Goal: Task Accomplishment & Management: Complete application form

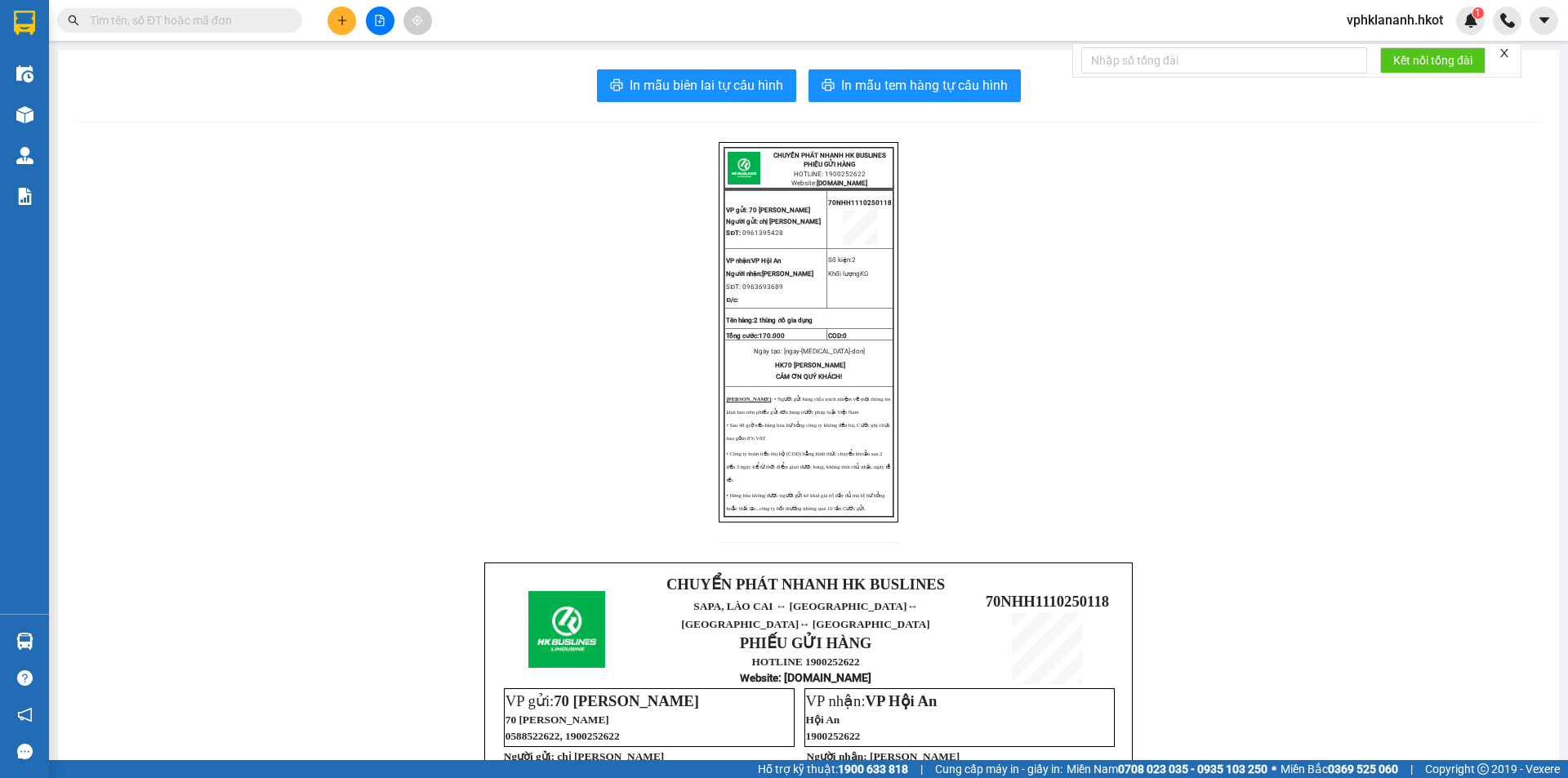
click at [238, 7] on div "Kết quả tìm kiếm ( 0 ) Bộ lọc No Data" at bounding box center [159, 21] width 318 height 28
click at [272, 17] on input "text" at bounding box center [186, 21] width 193 height 18
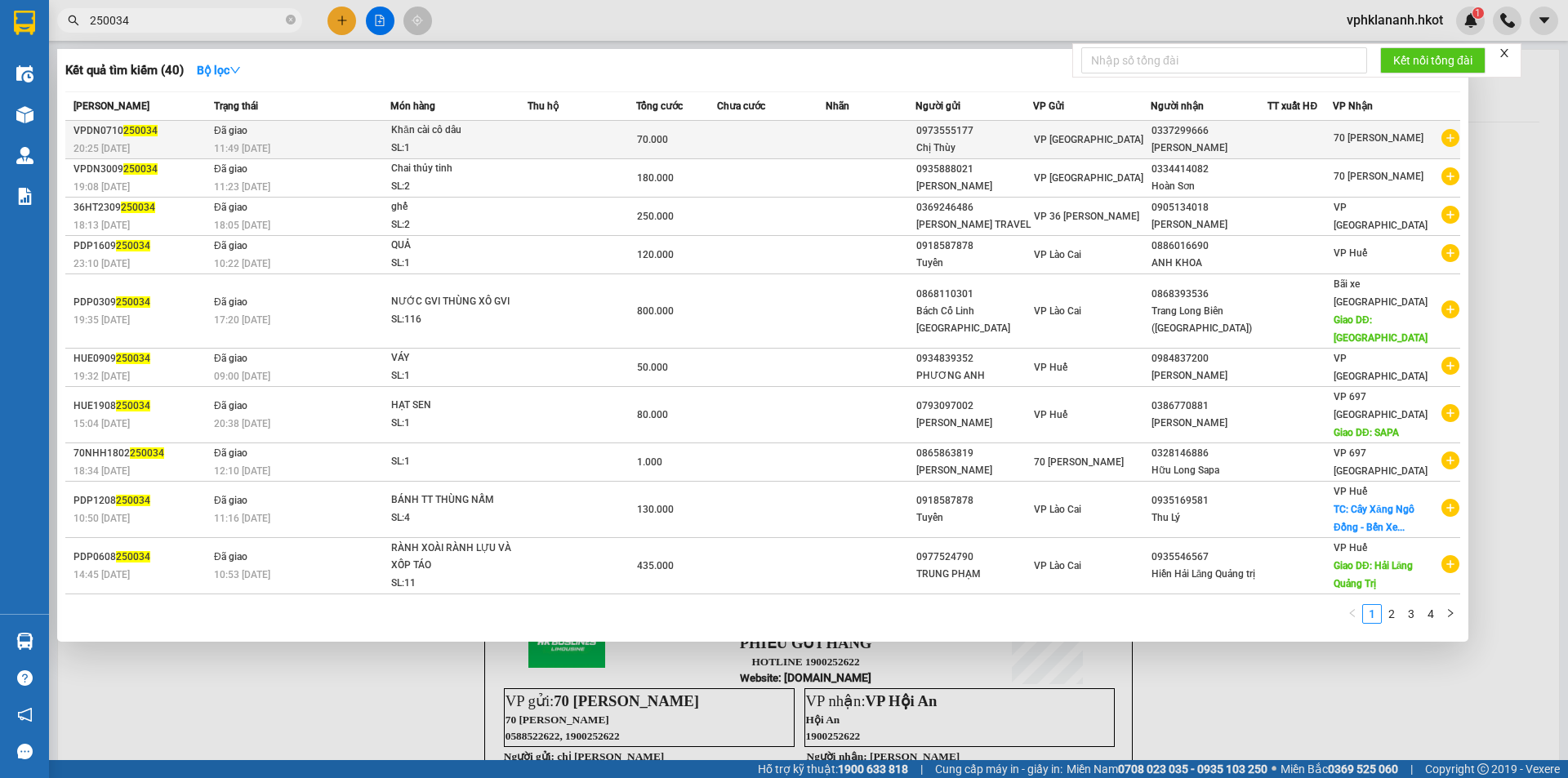
type input "250034"
click at [823, 135] on td at bounding box center [771, 140] width 109 height 38
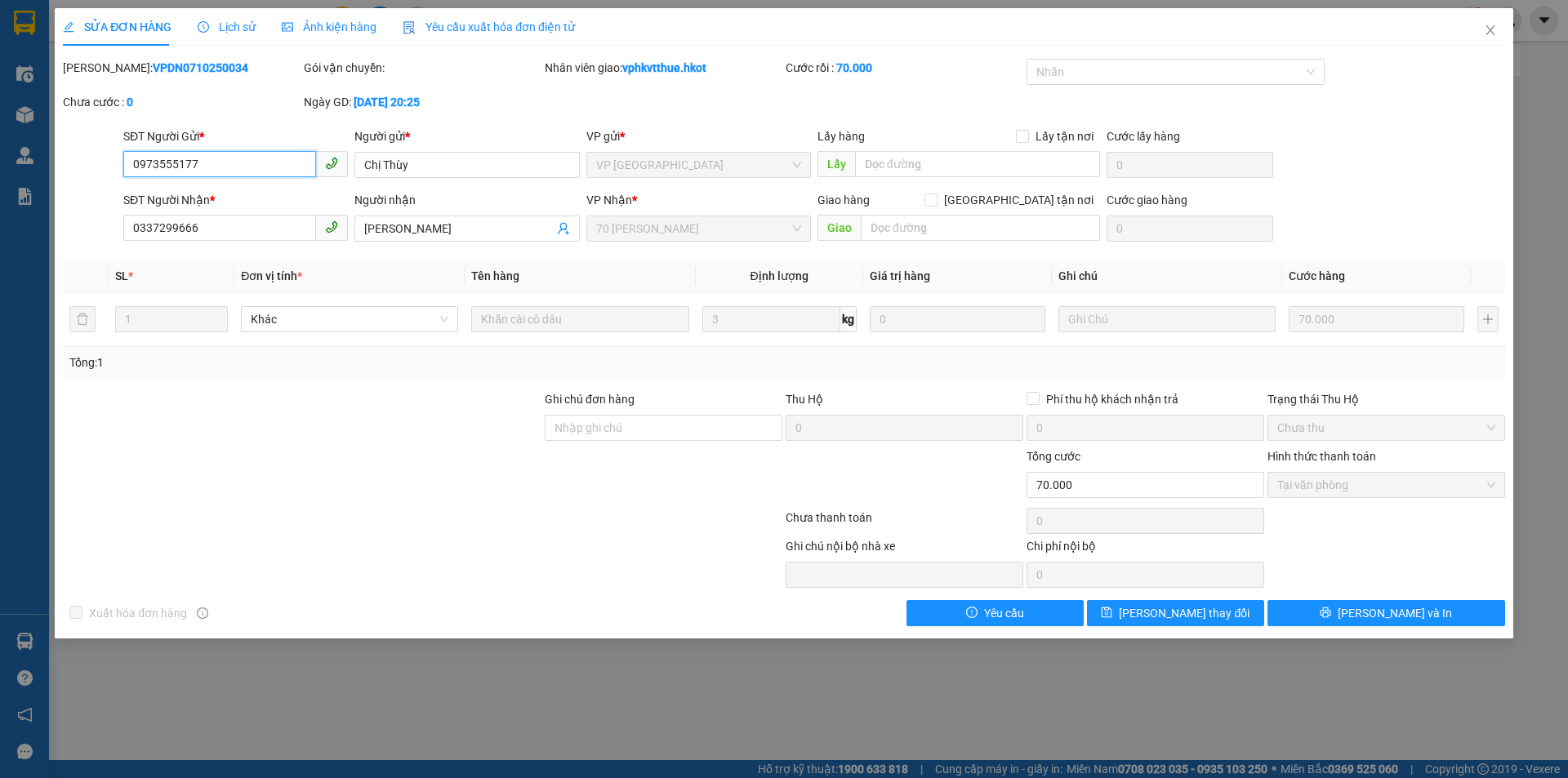
type input "0973555177"
type input "Chị Thùy"
type input "0337299666"
type input "[PERSON_NAME]"
type input "0"
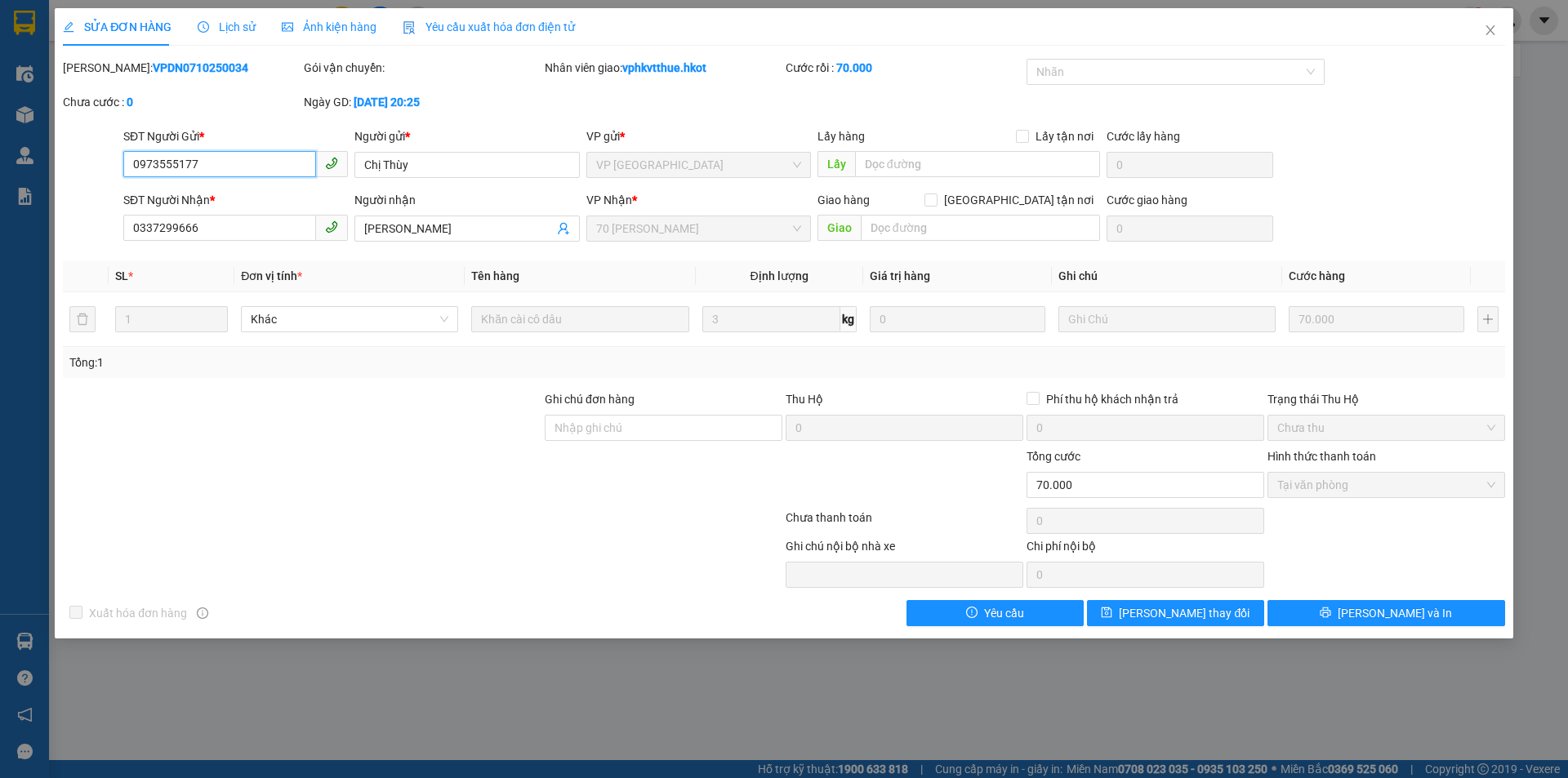
type input "70.000"
click at [1565, 368] on div "SỬA ĐƠN HÀNG Lịch sử Ảnh kiện hàng Yêu cầu xuất hóa đơn điện tử Total Paid Fee …" at bounding box center [784, 389] width 1568 height 778
click at [1490, 27] on icon "close" at bounding box center [1491, 30] width 13 height 13
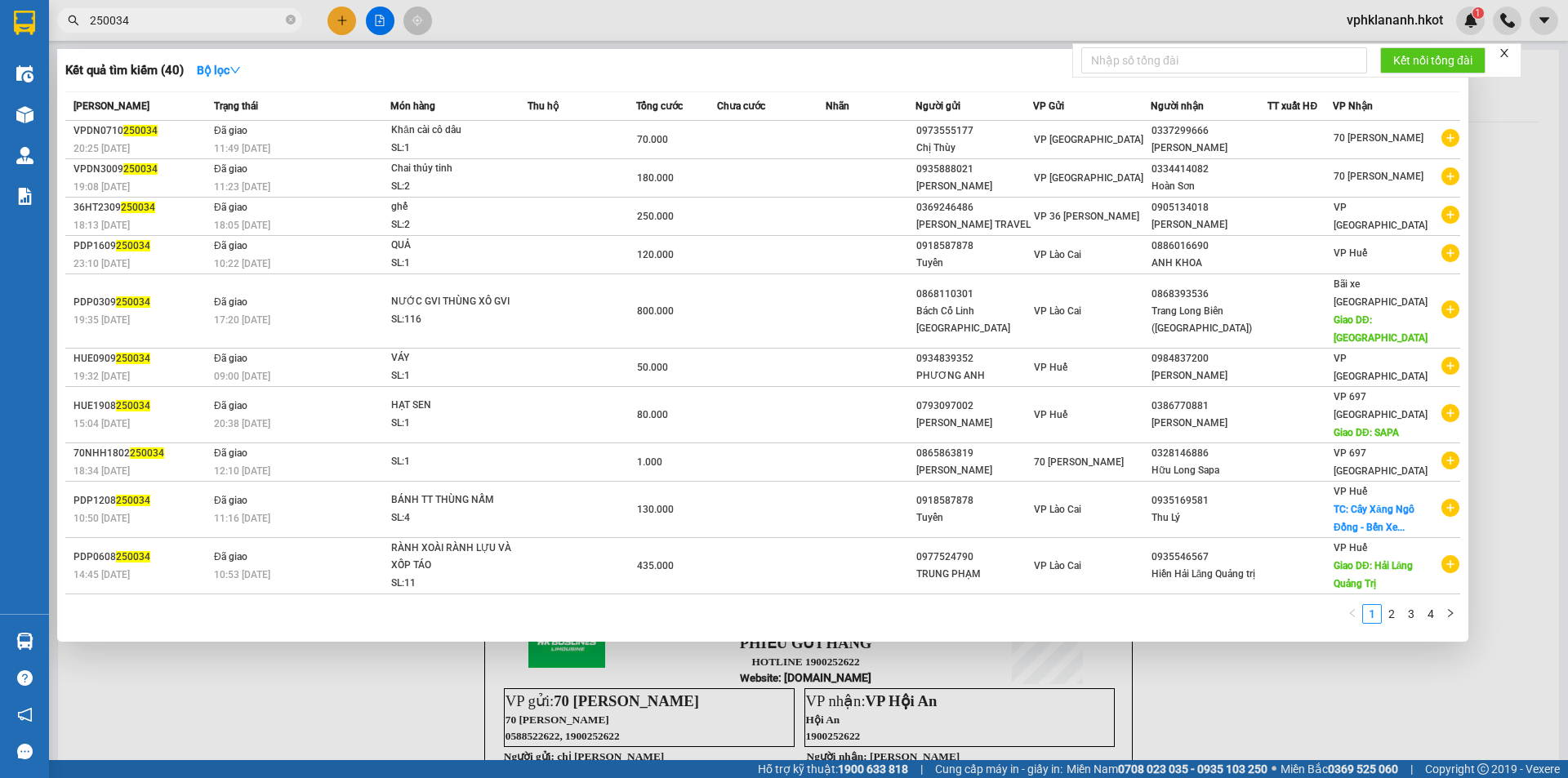
click at [126, 25] on input "250034" at bounding box center [186, 21] width 193 height 18
click at [89, 22] on span "250034" at bounding box center [179, 20] width 245 height 24
click at [91, 14] on input "250034" at bounding box center [186, 21] width 193 height 18
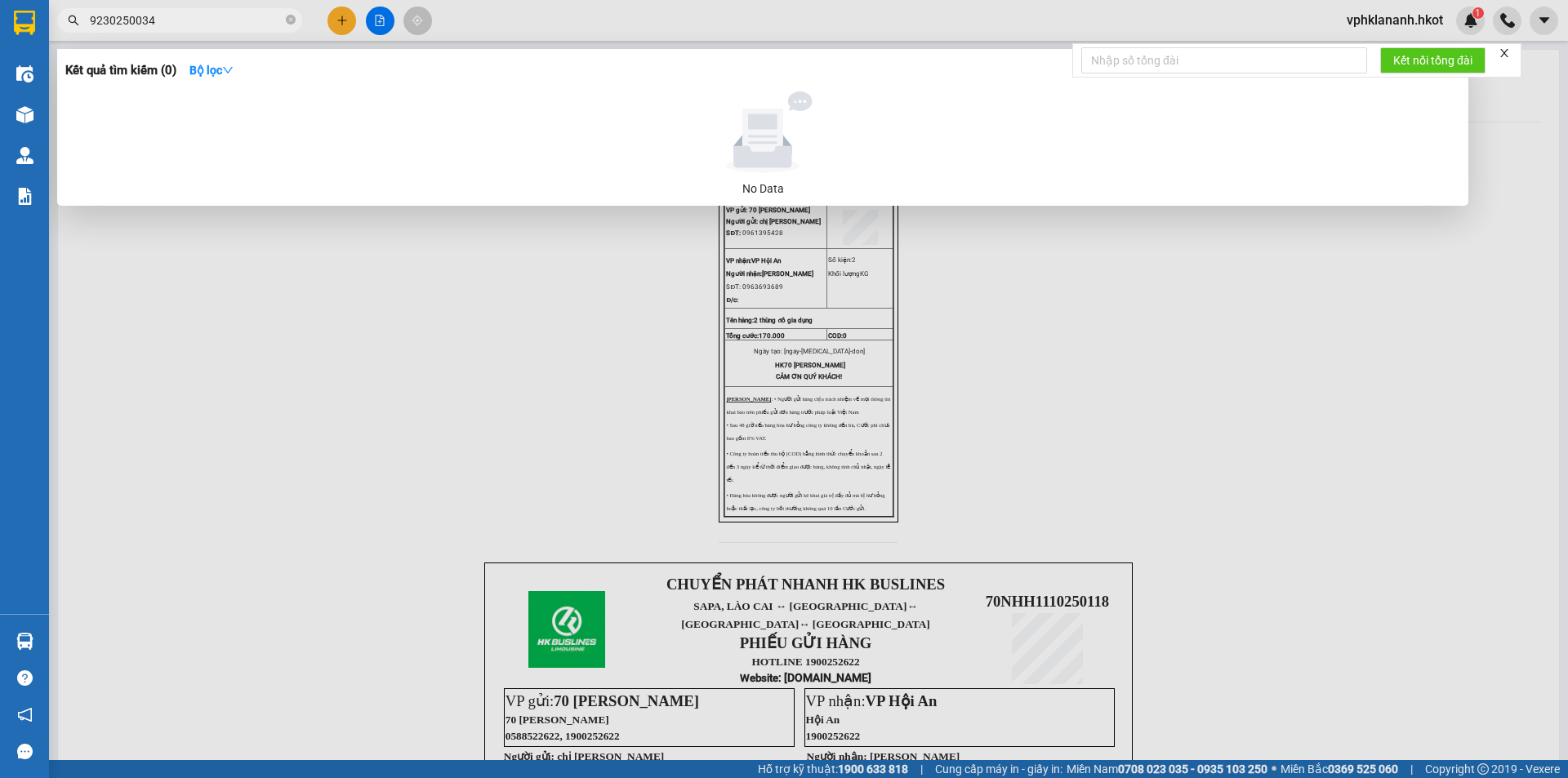
click at [92, 16] on input "9230250034" at bounding box center [186, 21] width 193 height 18
click at [98, 15] on input "9230250034" at bounding box center [186, 21] width 193 height 18
click at [108, 18] on input "230250034" at bounding box center [186, 21] width 193 height 18
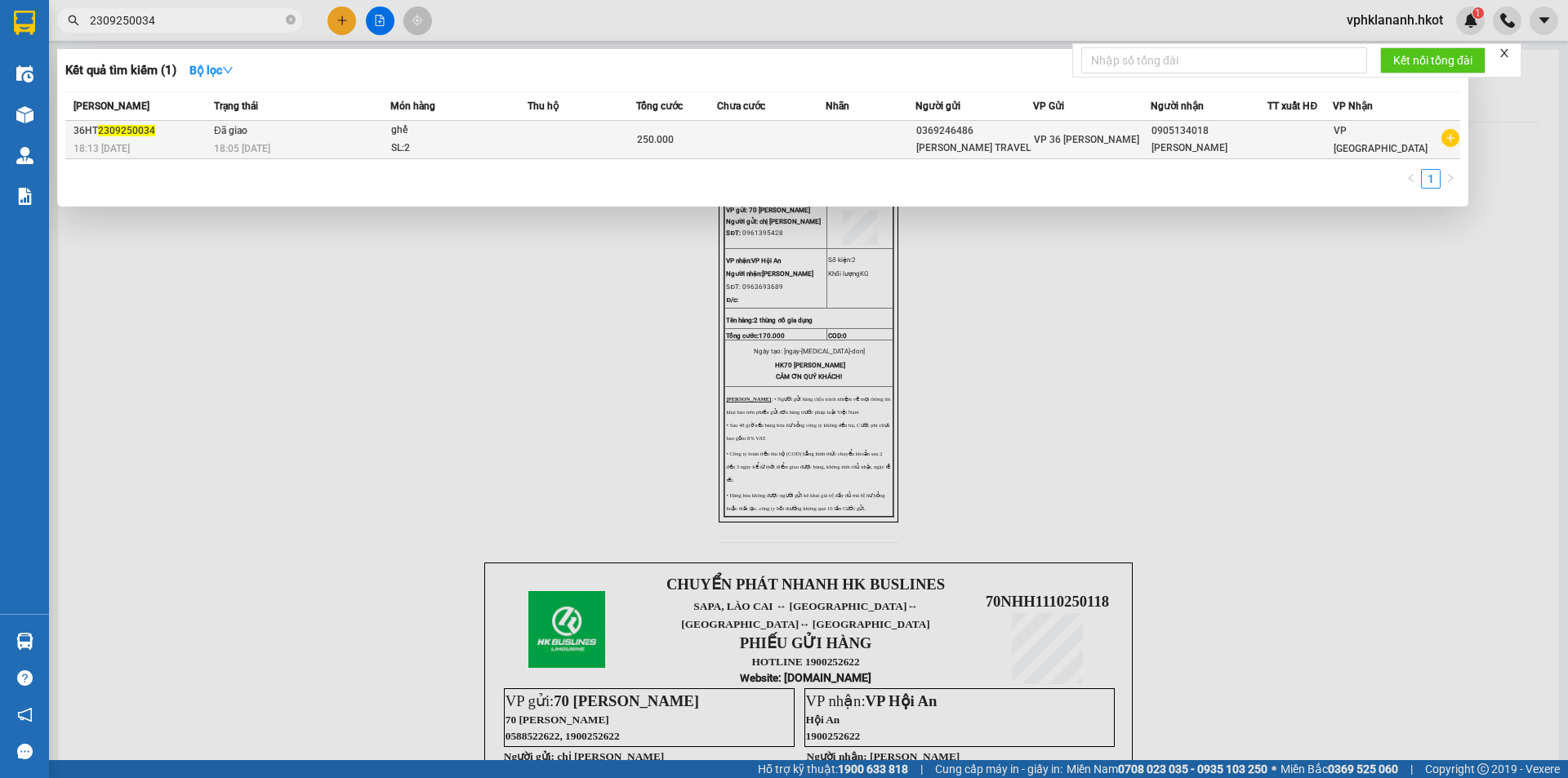
type input "2309250034"
click at [767, 147] on td at bounding box center [771, 140] width 109 height 38
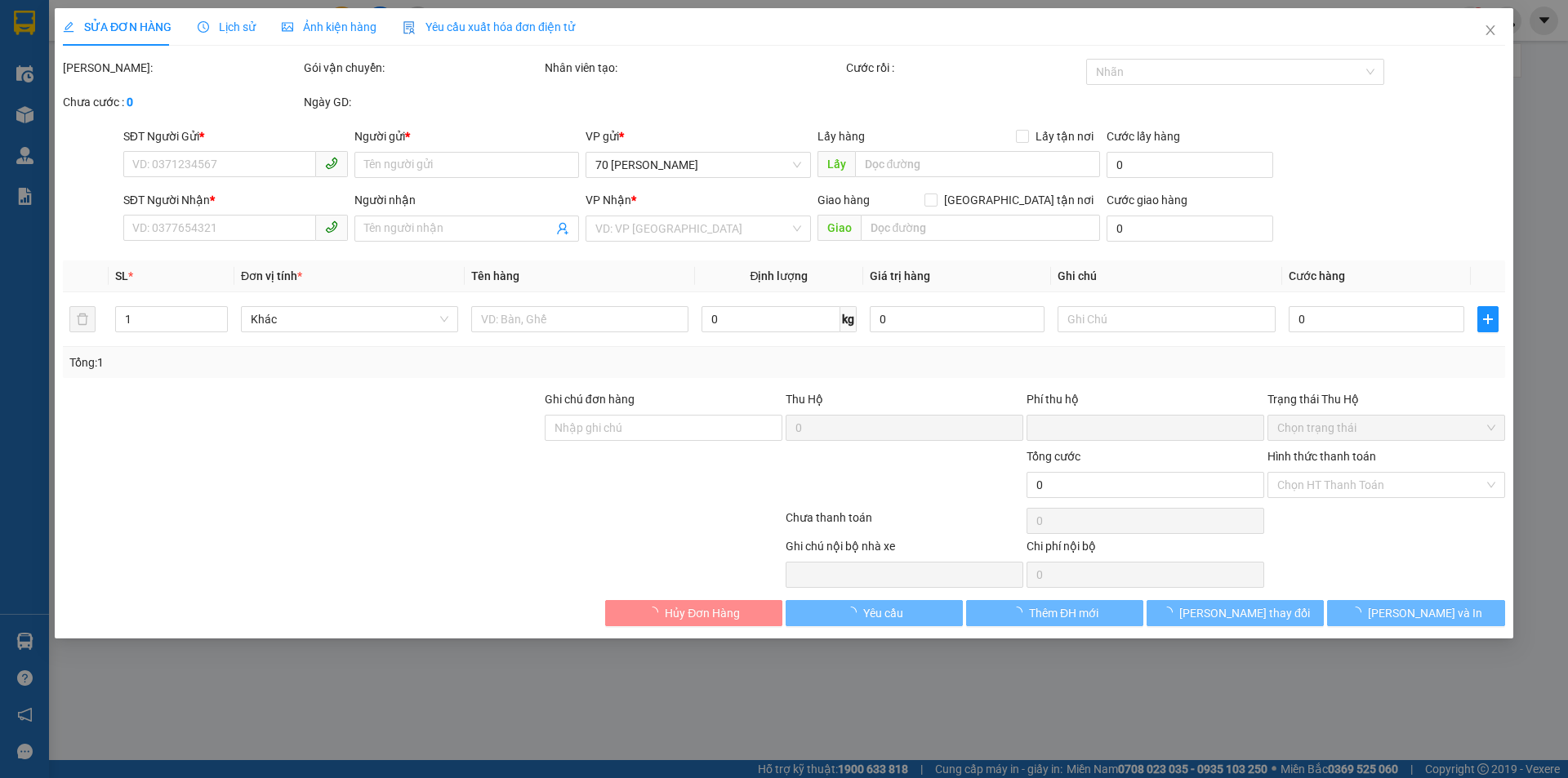
type input "0369246486"
type input "[PERSON_NAME] TRAVEL"
type input "0905134018"
type input "[PERSON_NAME]"
type input "việt anh 70 đã thu"
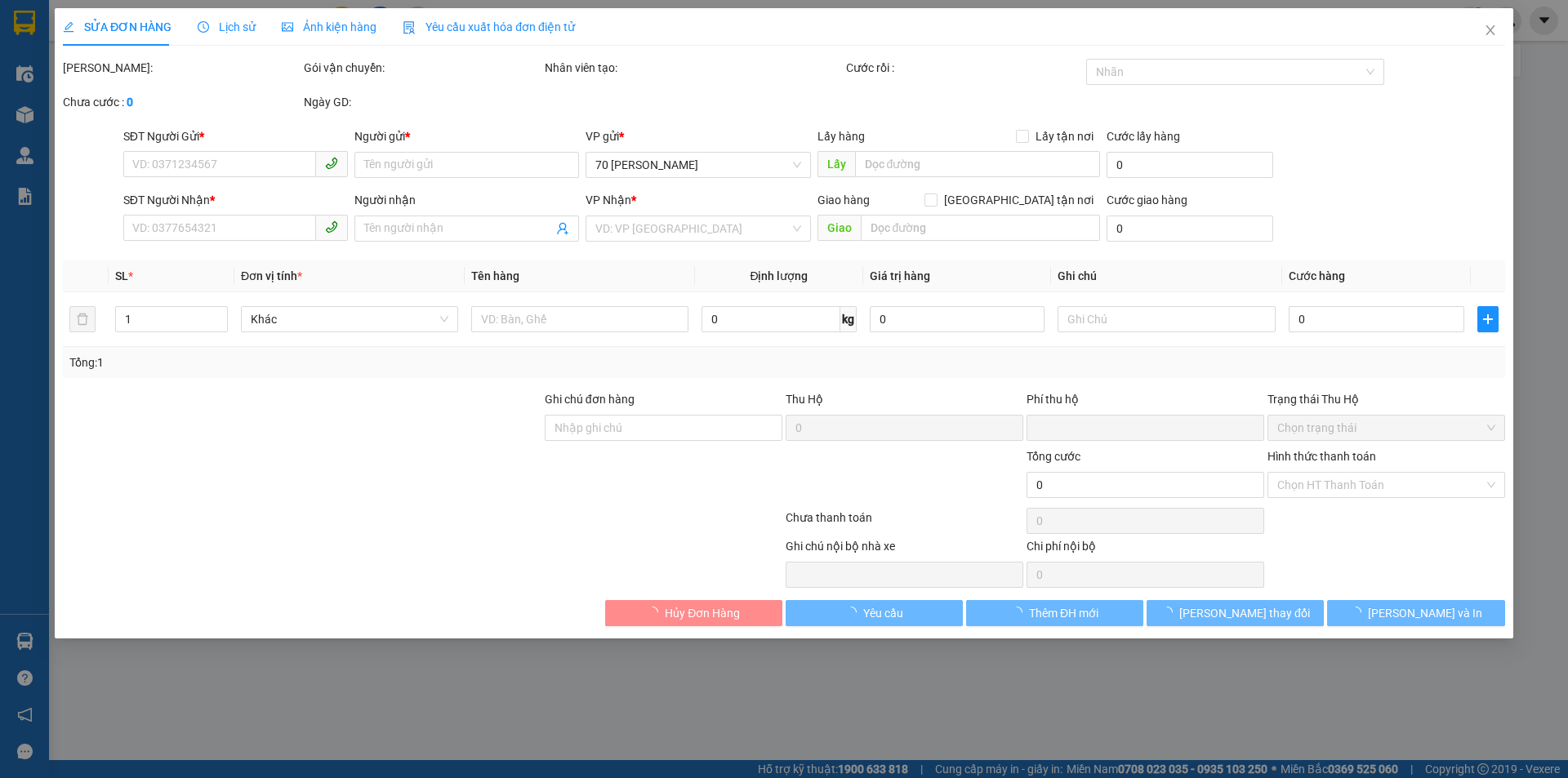
type input "0"
type input "250.000"
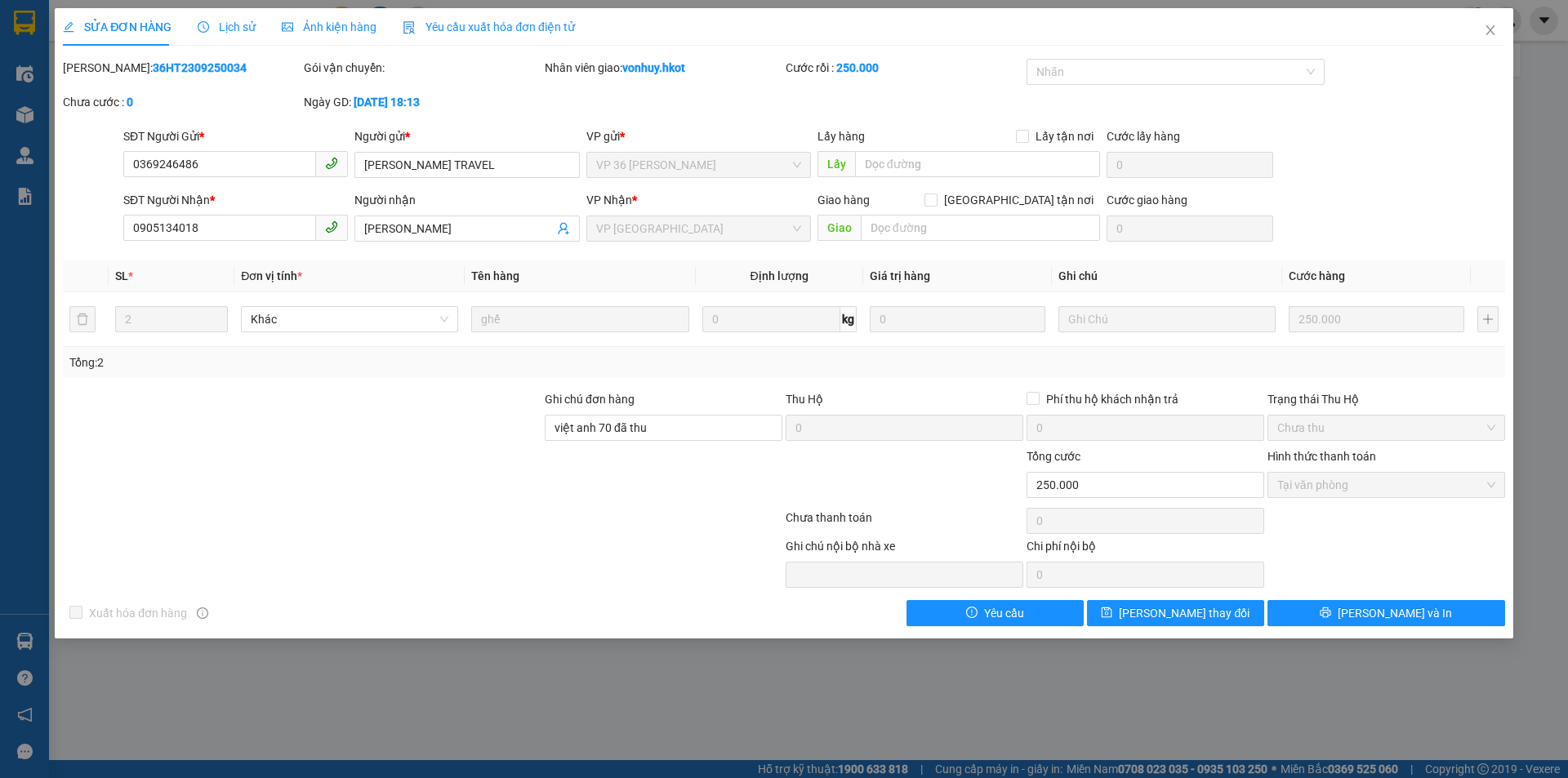
click at [1005, 688] on div "SỬA ĐƠN HÀNG Lịch sử Ảnh kiện hàng Yêu cầu xuất hóa đơn điện tử Total Paid Fee …" at bounding box center [784, 389] width 1568 height 778
click at [1497, 25] on span "Close" at bounding box center [1490, 31] width 46 height 46
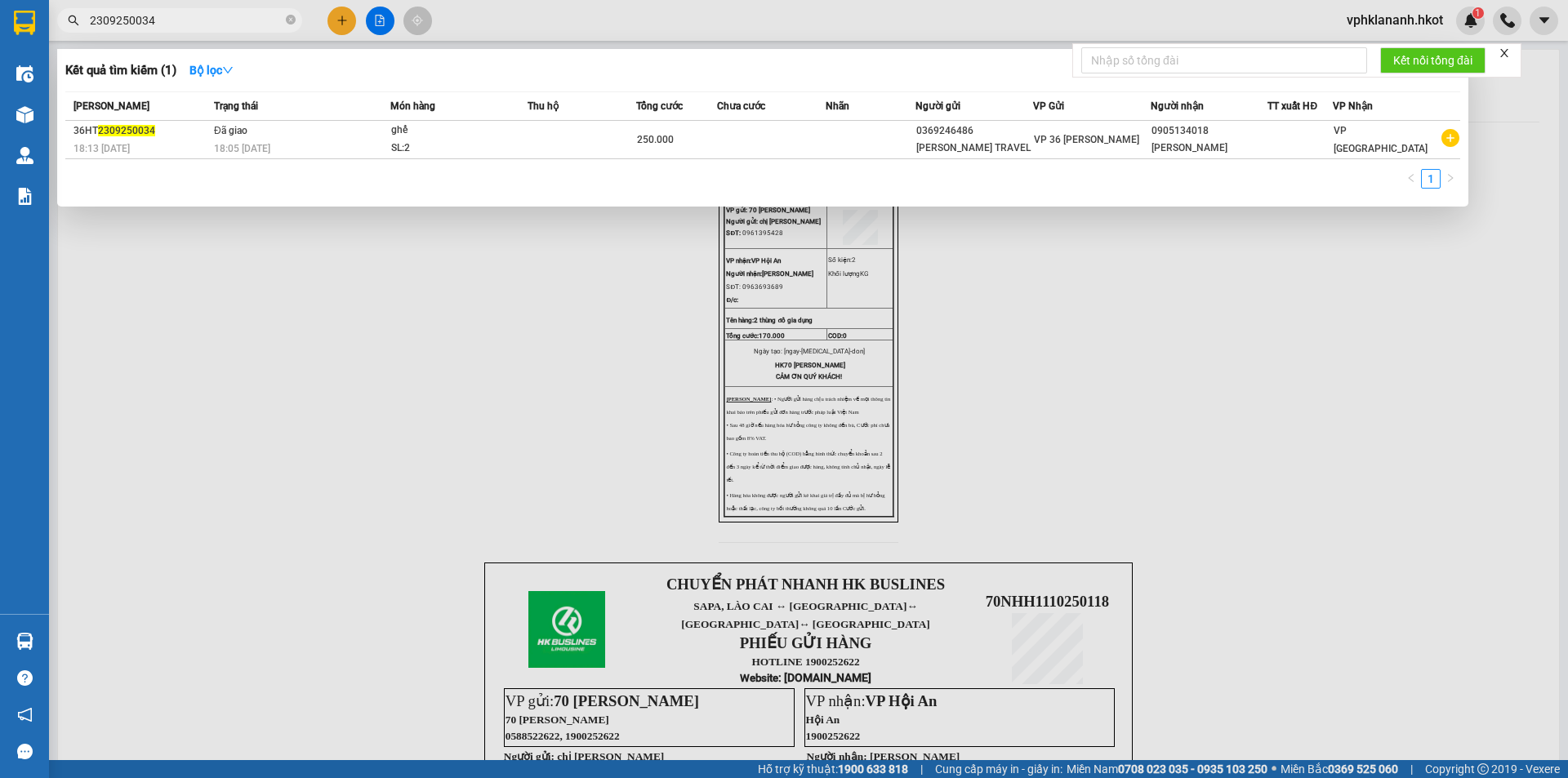
click at [154, 27] on input "2309250034" at bounding box center [186, 21] width 193 height 18
type input "2"
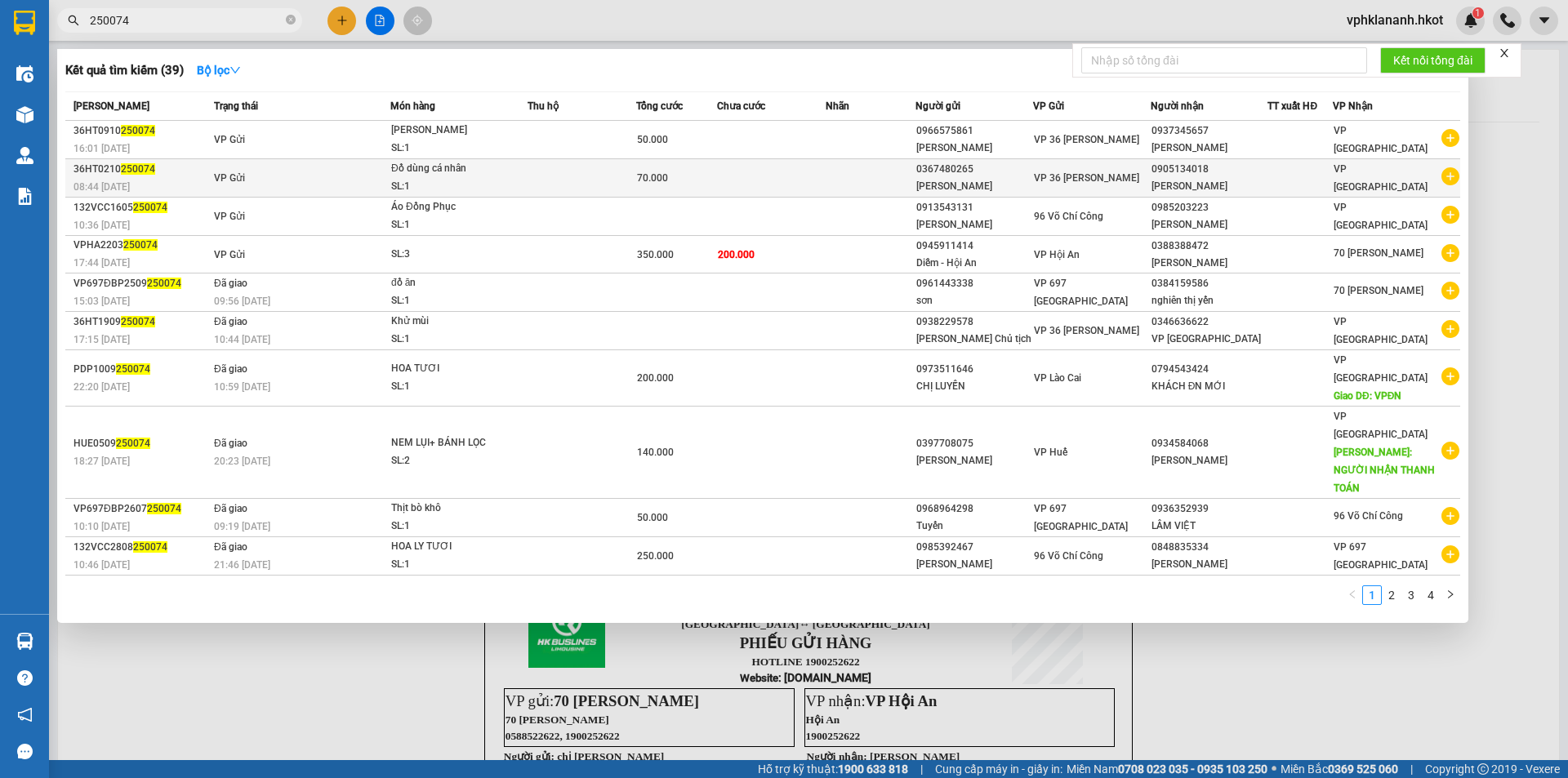
type input "250074"
click at [697, 177] on div "70.000" at bounding box center [676, 178] width 79 height 18
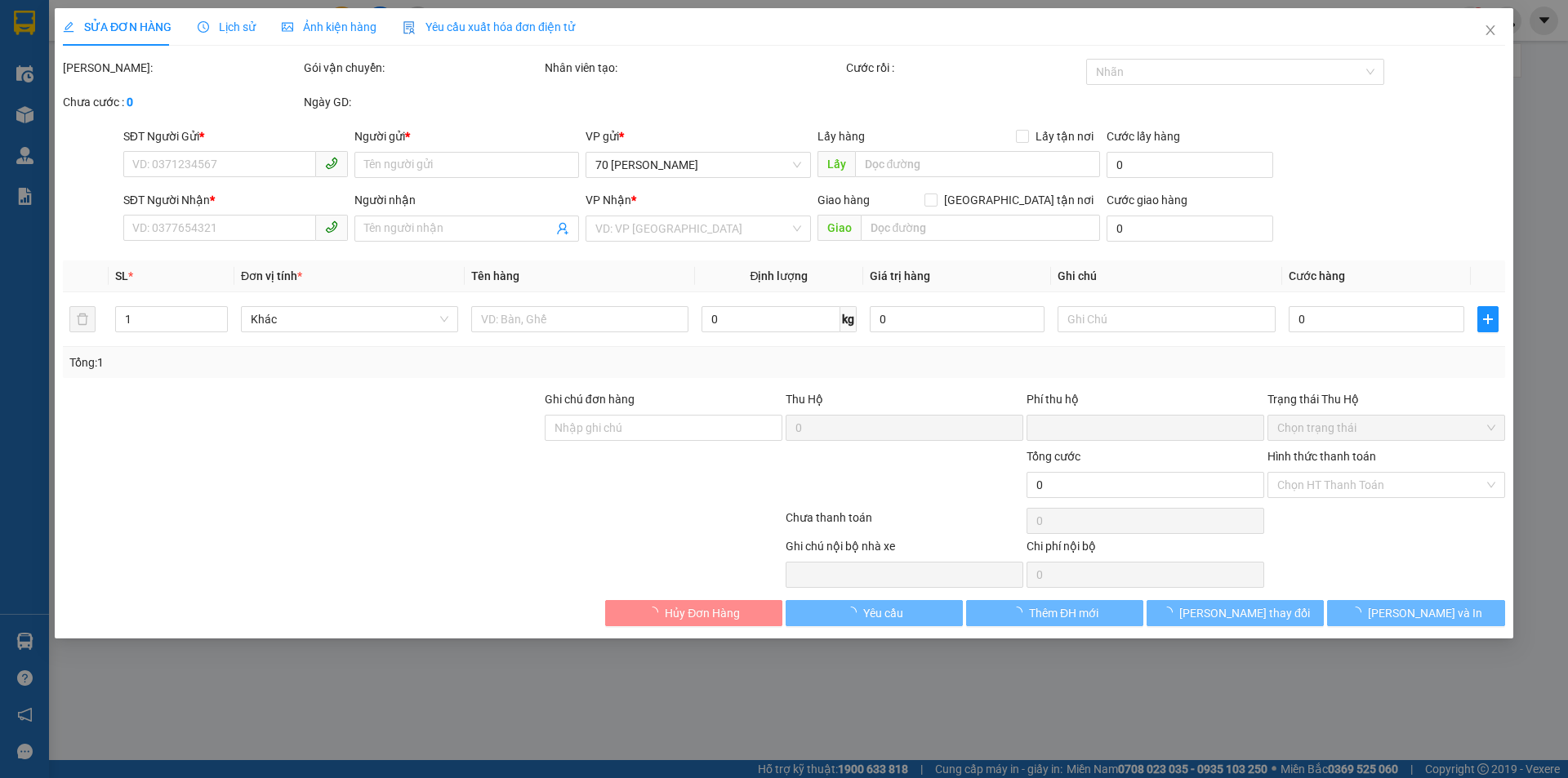
type input "0367480265"
type input "[PERSON_NAME]"
type input "0905134018"
type input "[PERSON_NAME]"
type input "0"
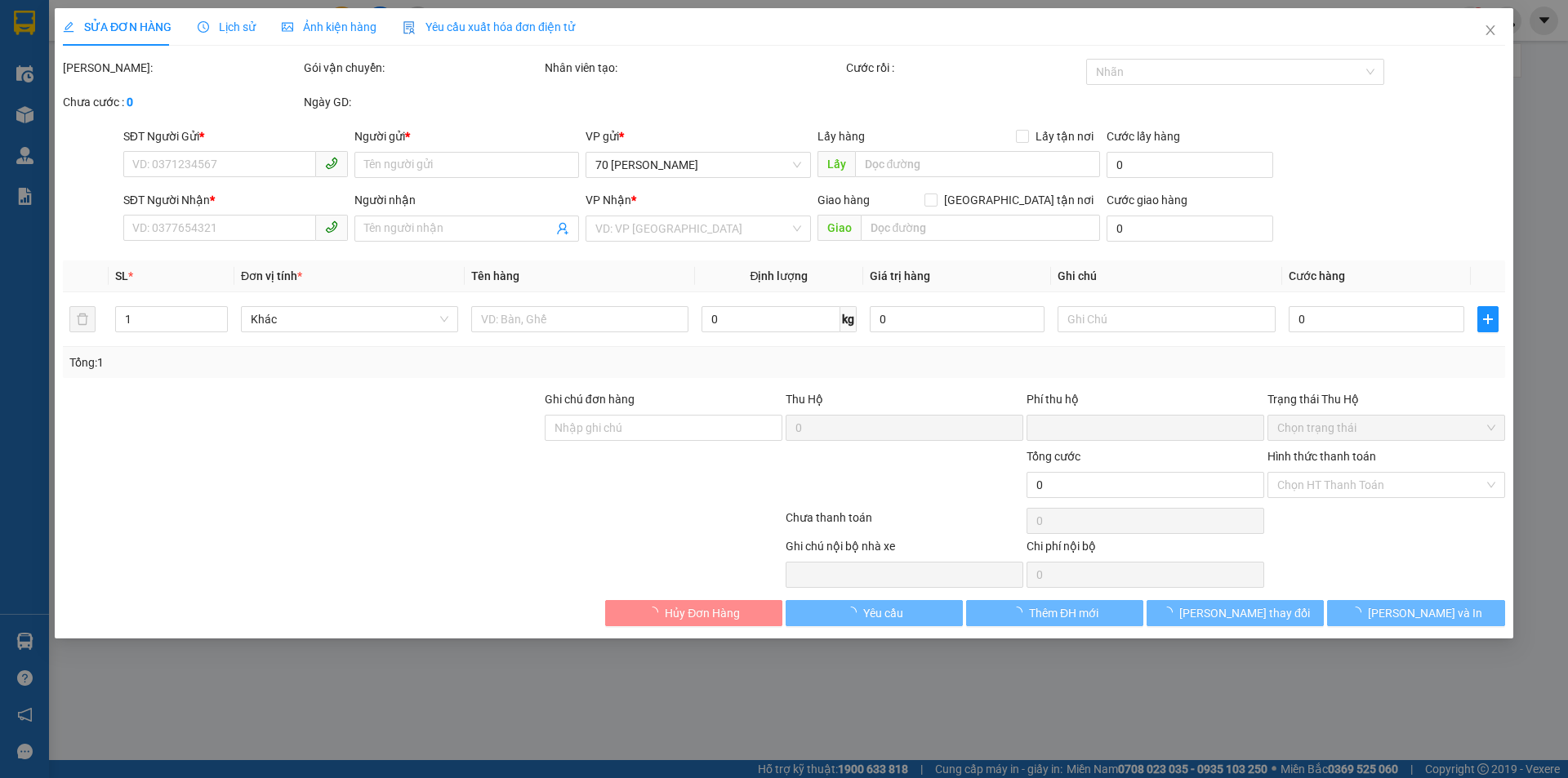
type input "70.000"
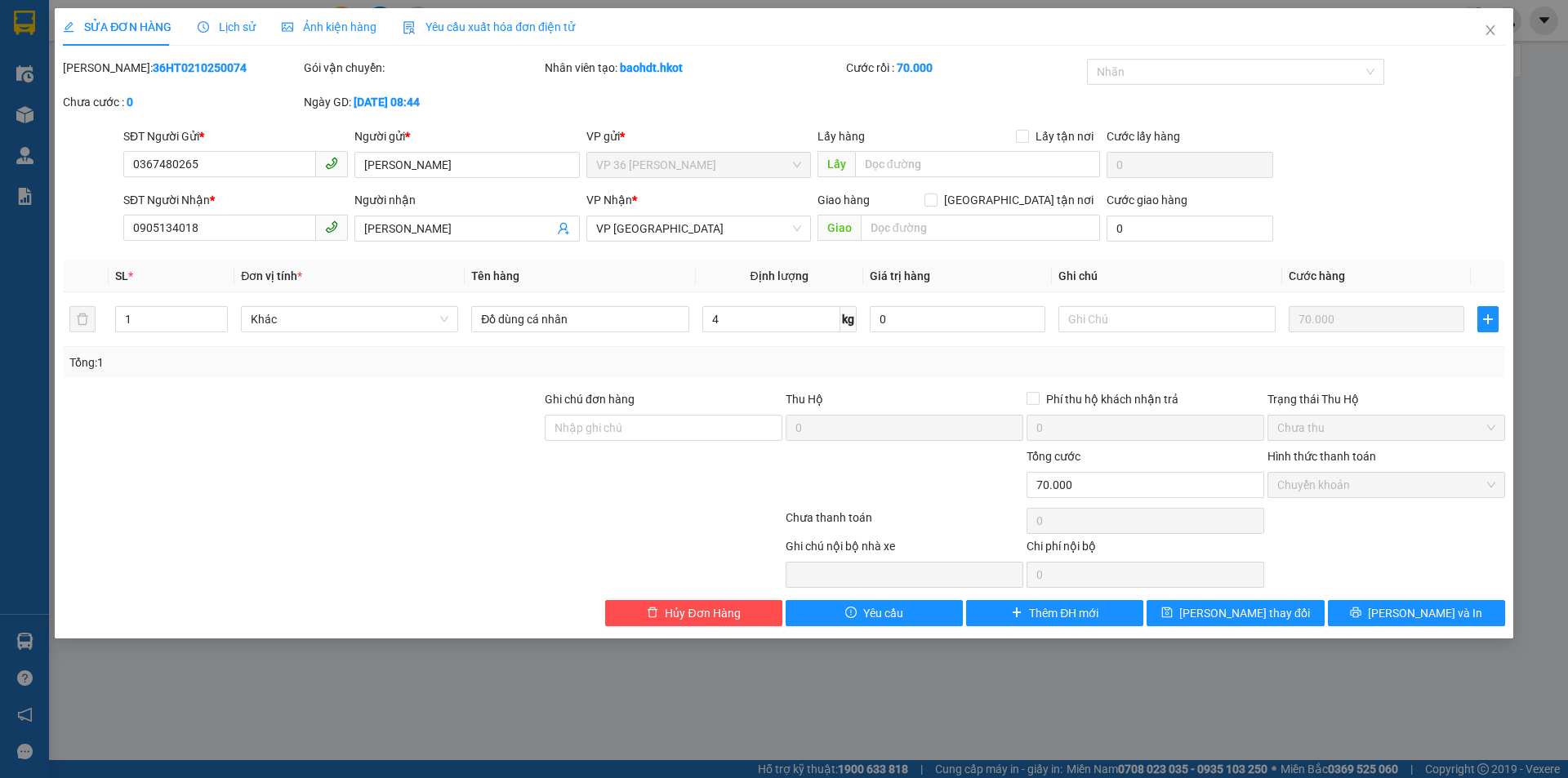
click at [222, 427] on div at bounding box center [302, 419] width 482 height 57
click at [198, 69] on div "[PERSON_NAME]: 36HT0210250074" at bounding box center [181, 68] width 237 height 18
click at [197, 69] on b "36HT0210250074" at bounding box center [200, 68] width 94 height 13
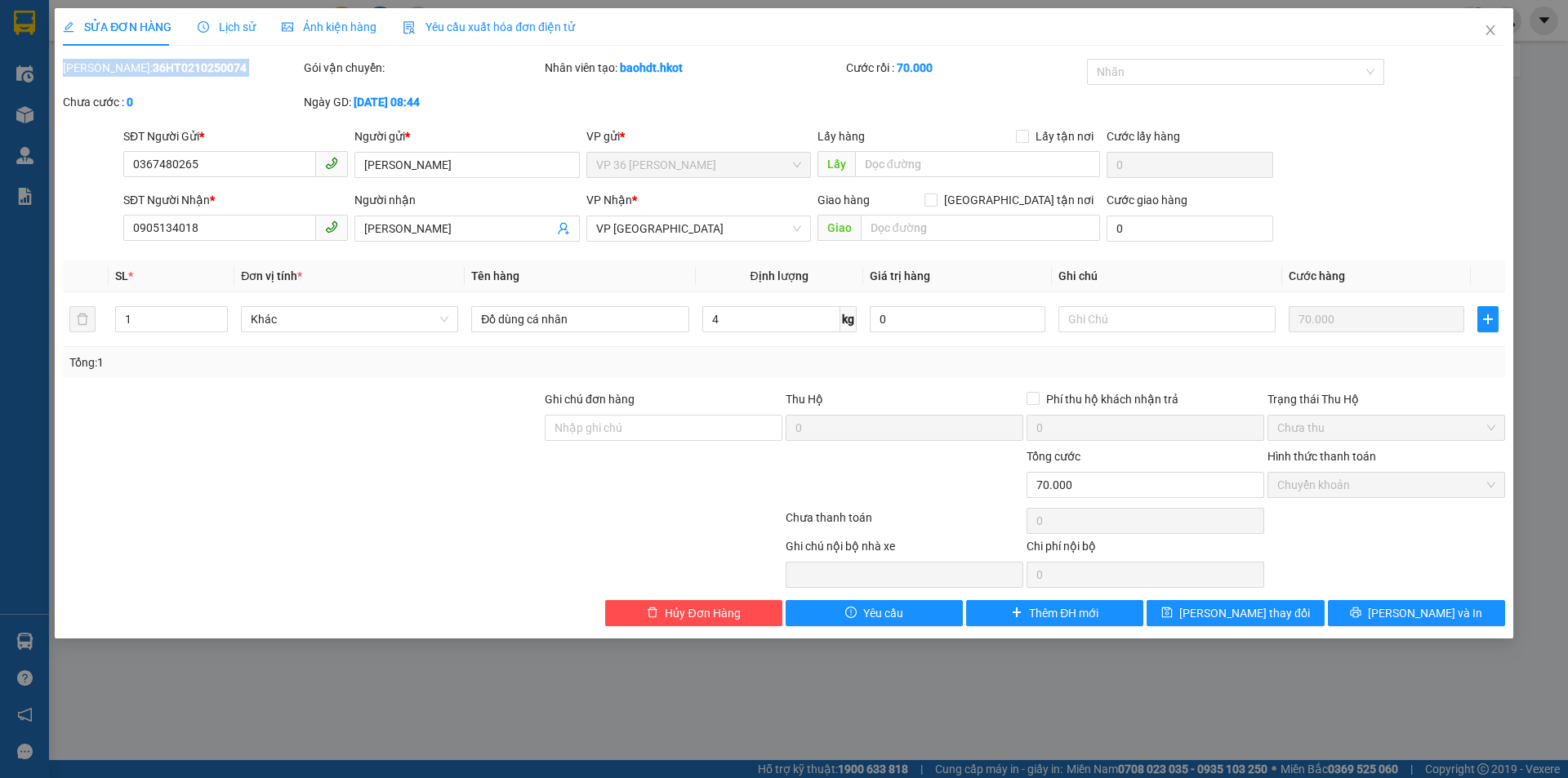
click at [196, 69] on b "36HT0210250074" at bounding box center [200, 68] width 94 height 13
click at [153, 74] on b "36HT0210250074" at bounding box center [200, 68] width 94 height 13
